Goal: Understand process/instructions

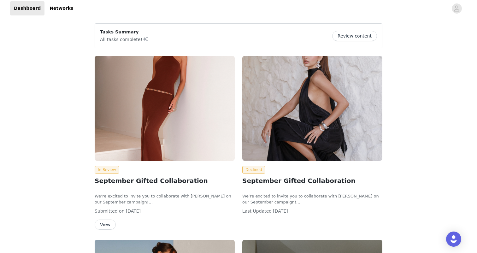
click at [298, 119] on img at bounding box center [312, 108] width 140 height 105
click at [149, 144] on img at bounding box center [165, 108] width 140 height 105
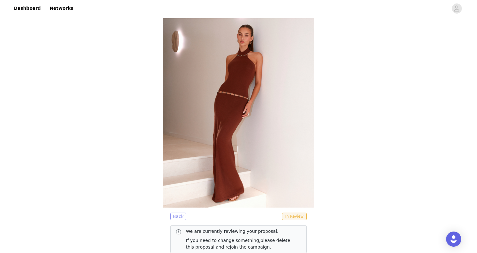
click at [179, 214] on button "Back" at bounding box center [178, 216] width 16 height 8
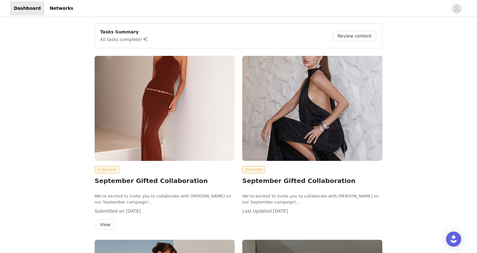
click at [287, 141] on img at bounding box center [312, 108] width 140 height 105
click at [350, 128] on img at bounding box center [312, 108] width 140 height 105
click at [340, 160] on img at bounding box center [312, 108] width 140 height 105
